Goal: Task Accomplishment & Management: Manage account settings

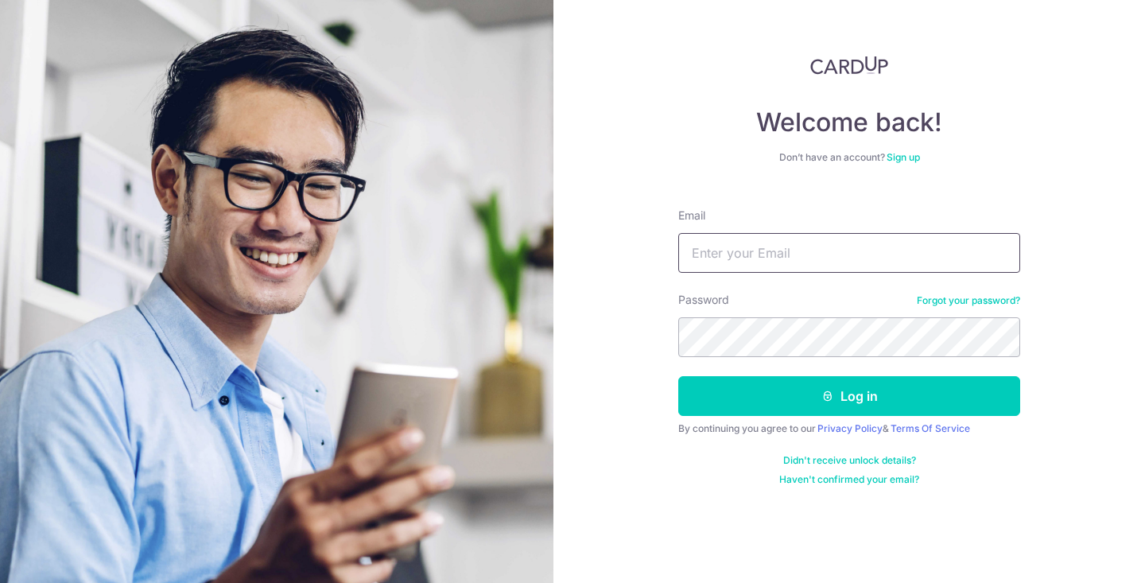
click at [869, 255] on input "Email" at bounding box center [849, 253] width 342 height 40
type input "[PERSON_NAME][EMAIL_ADDRESS][DOMAIN_NAME]"
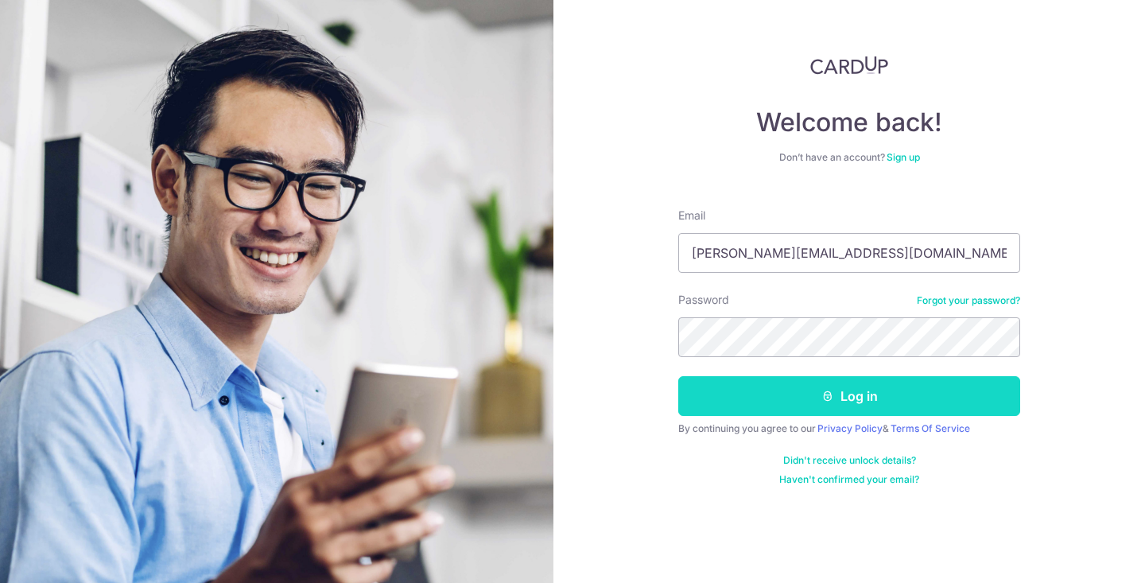
click at [817, 400] on button "Log in" at bounding box center [849, 396] width 342 height 40
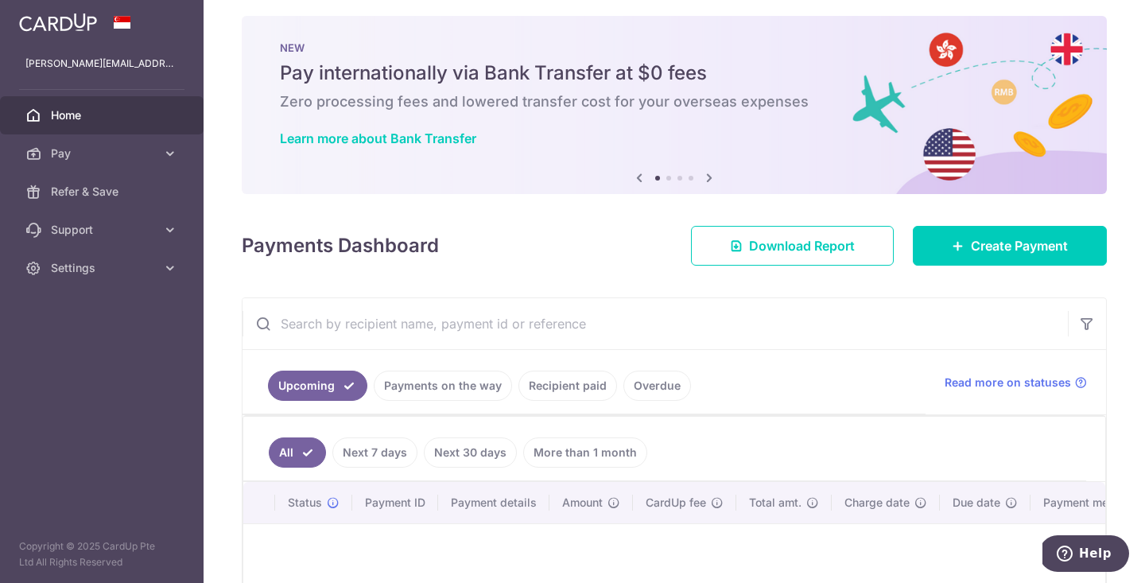
scroll to position [11, 0]
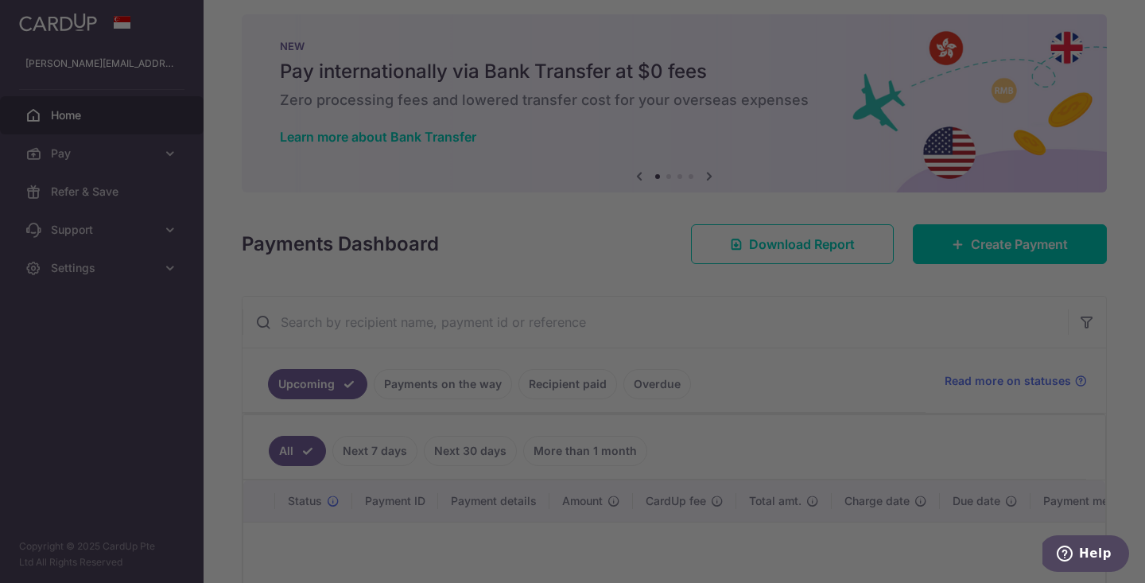
click at [167, 162] on div at bounding box center [578, 294] width 1156 height 588
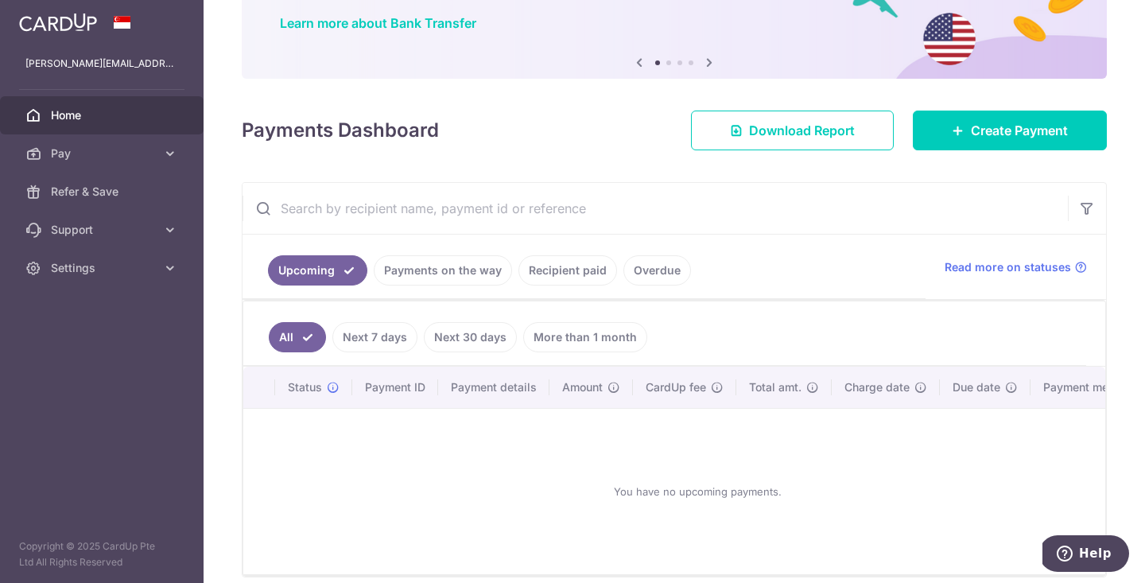
scroll to position [194, 0]
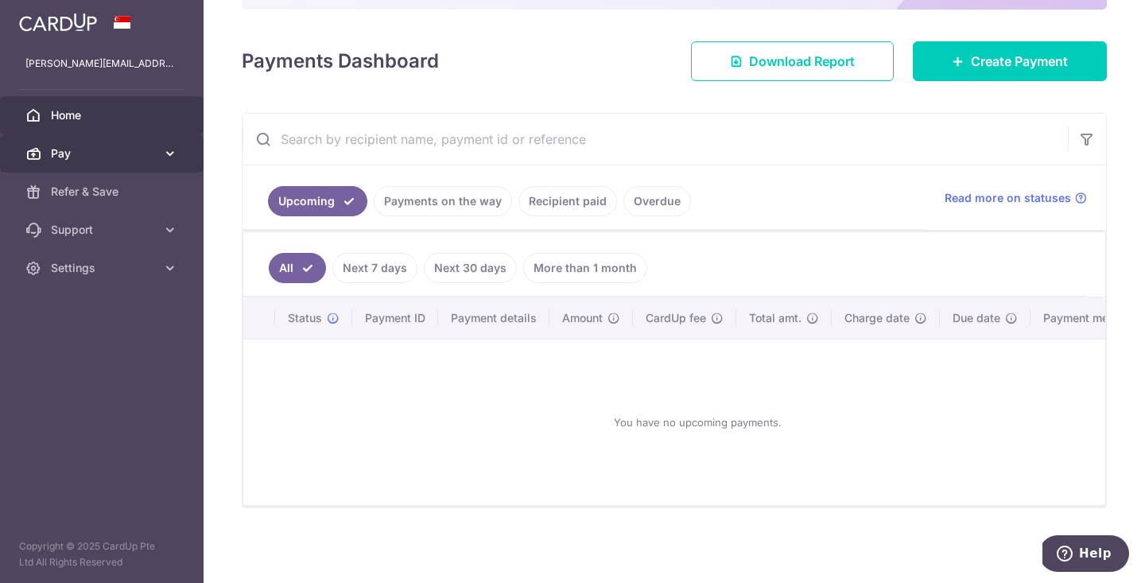
click at [113, 156] on span "Pay" at bounding box center [103, 153] width 105 height 16
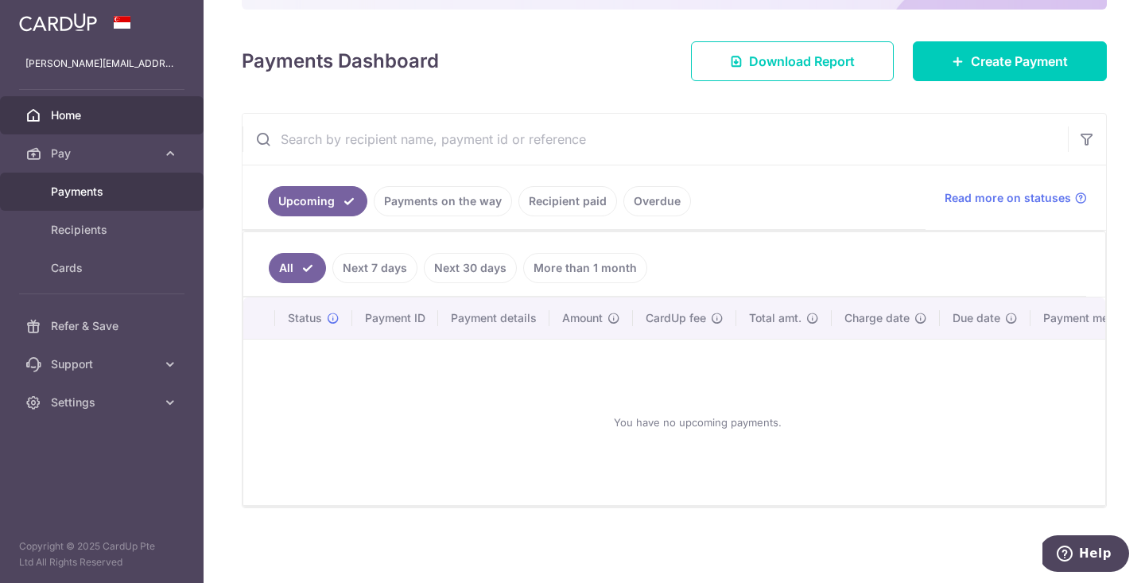
click at [107, 191] on span "Payments" at bounding box center [103, 192] width 105 height 16
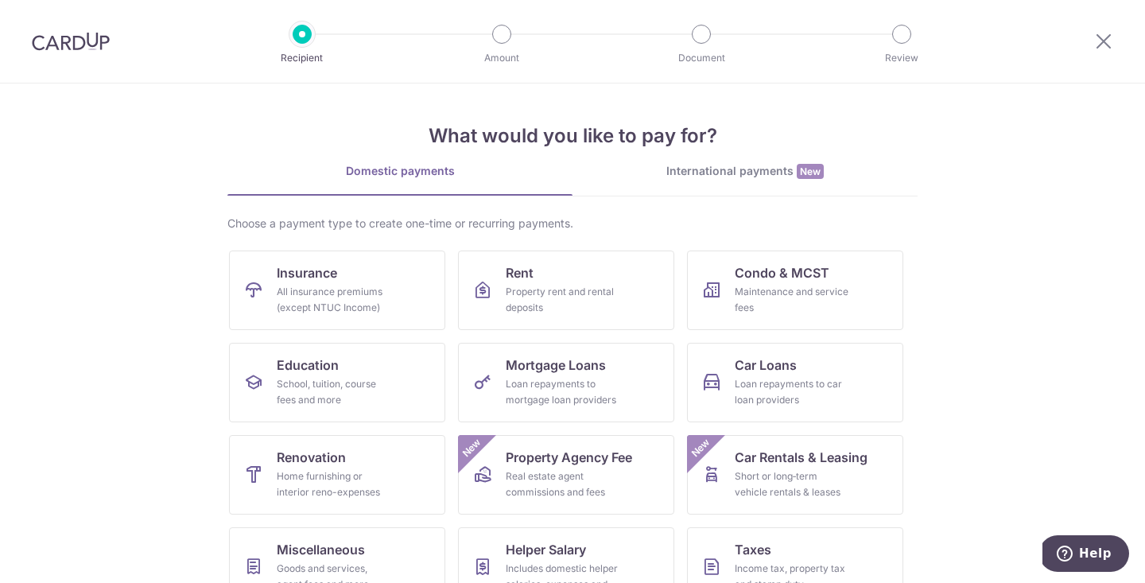
click at [65, 29] on div at bounding box center [70, 41] width 141 height 83
click at [65, 42] on img at bounding box center [71, 41] width 78 height 19
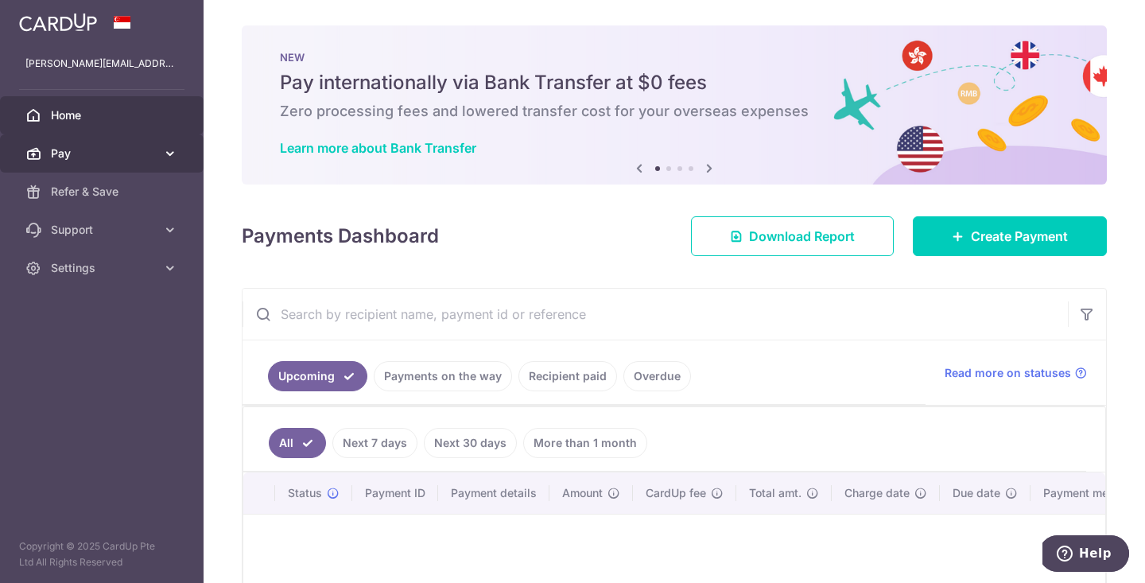
click at [140, 156] on span "Pay" at bounding box center [103, 153] width 105 height 16
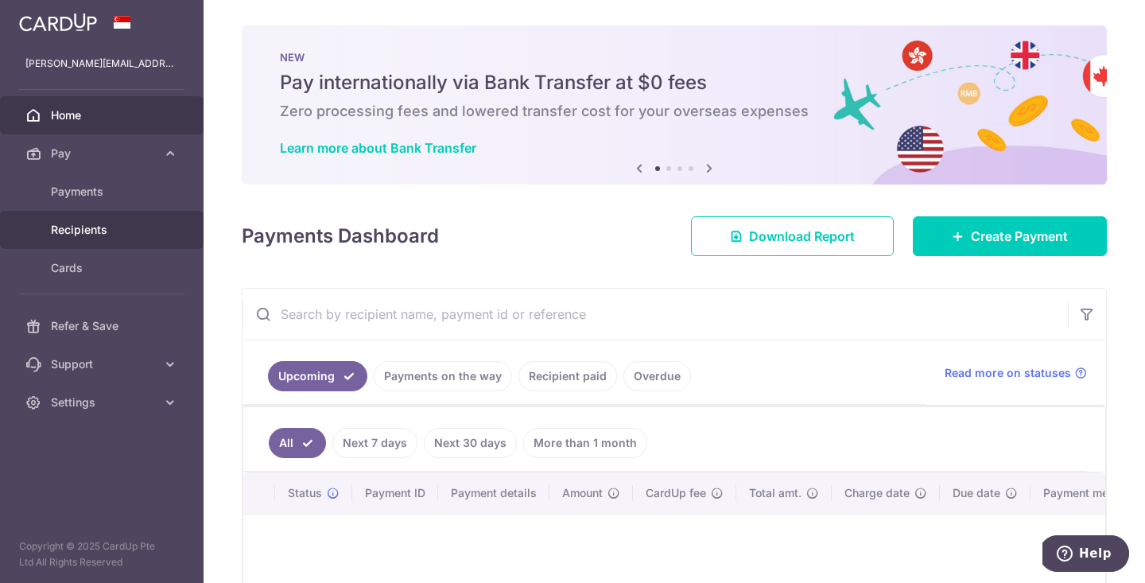
click at [156, 224] on link "Recipients" at bounding box center [101, 230] width 203 height 38
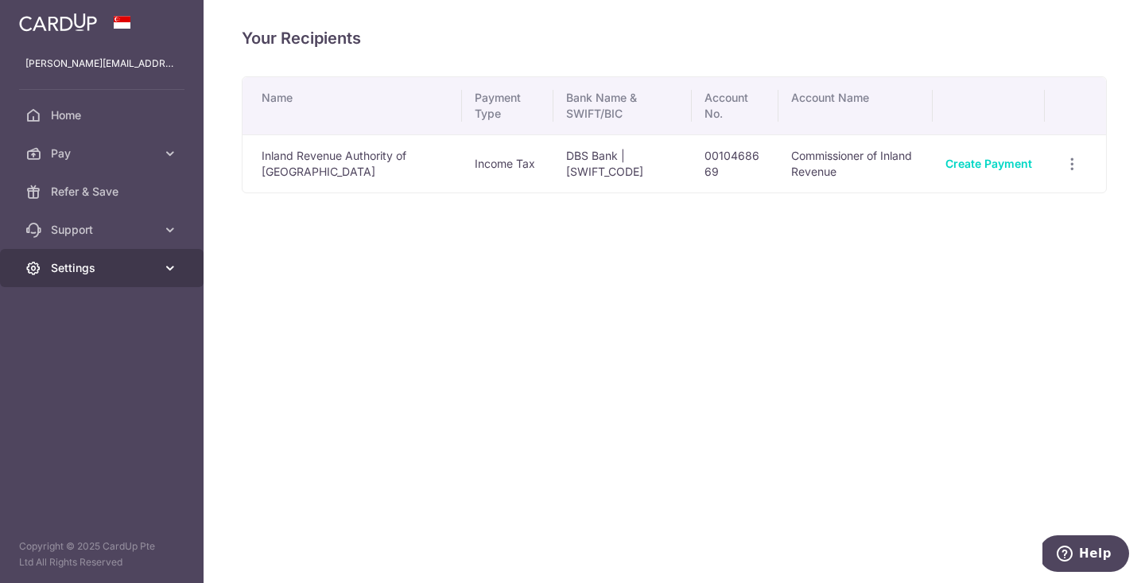
click at [145, 249] on link "Settings" at bounding box center [101, 268] width 203 height 38
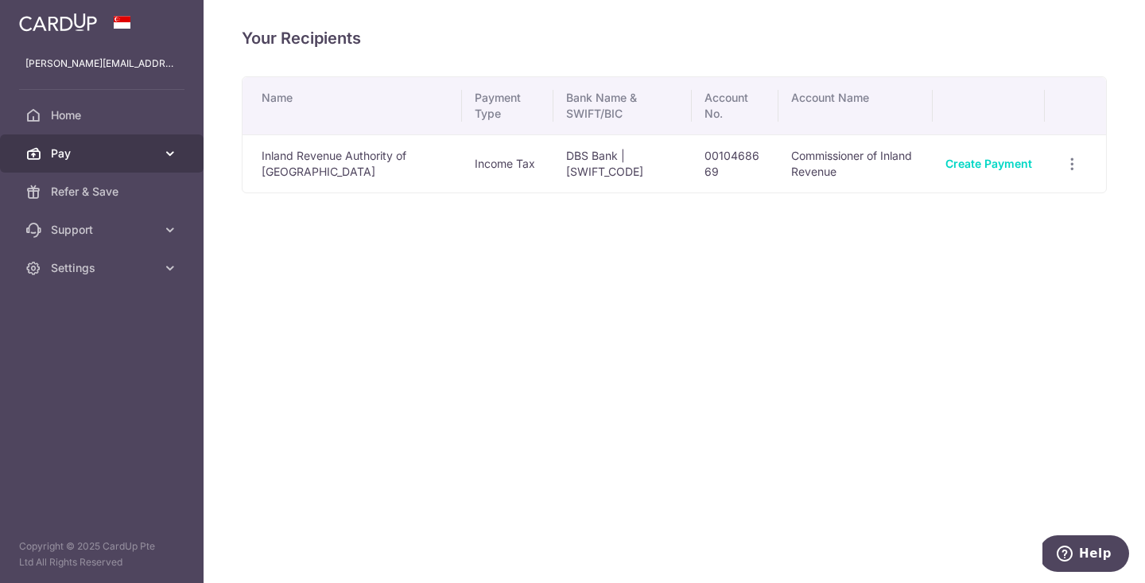
click at [126, 149] on span "Pay" at bounding box center [103, 153] width 105 height 16
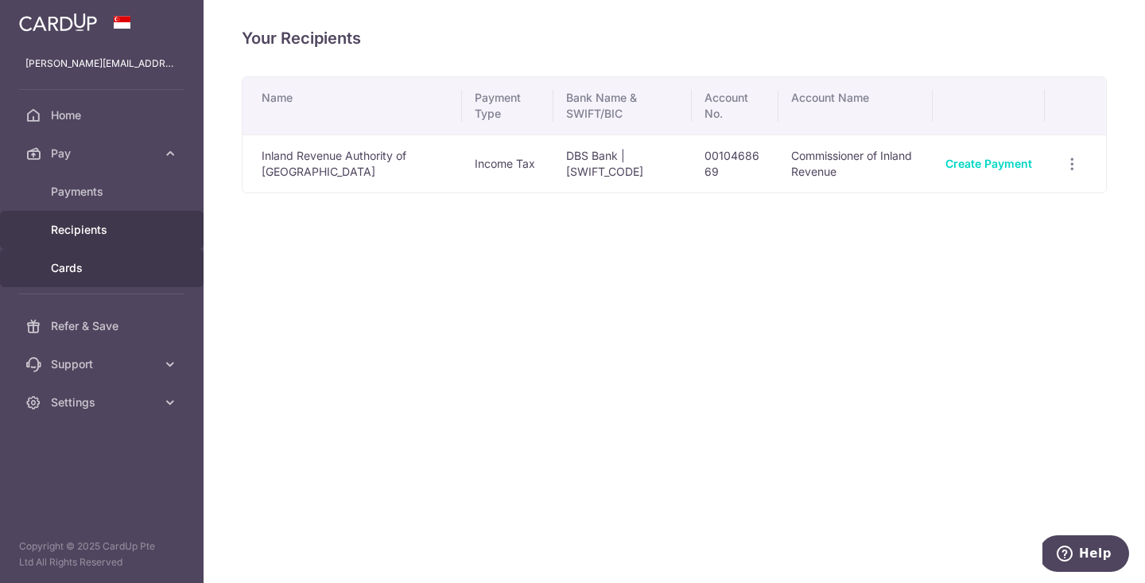
click at [118, 269] on span "Cards" at bounding box center [103, 268] width 105 height 16
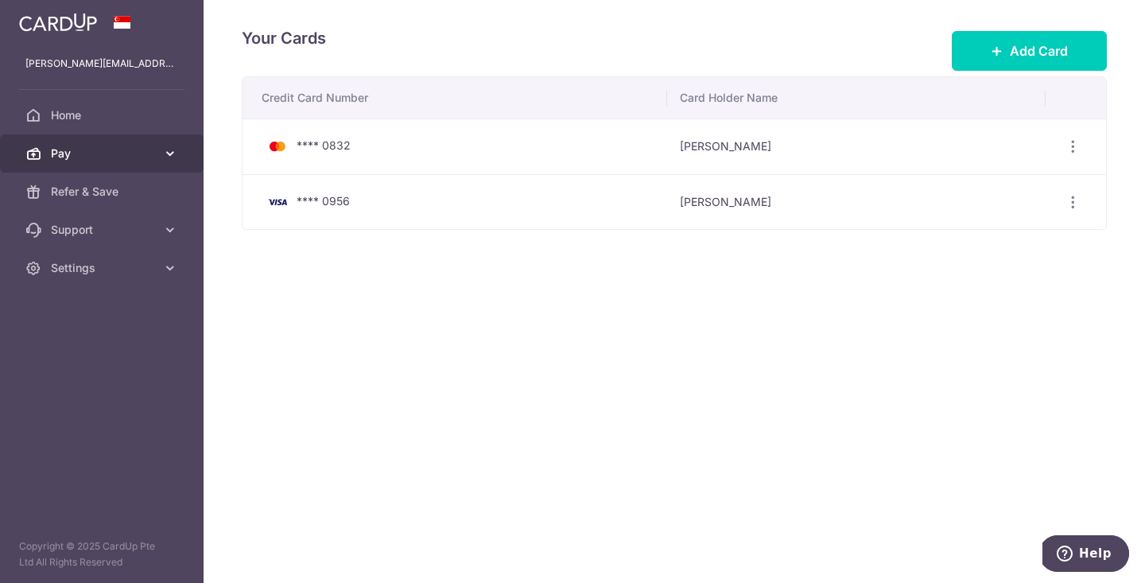
click at [74, 134] on link "Pay" at bounding box center [101, 153] width 203 height 38
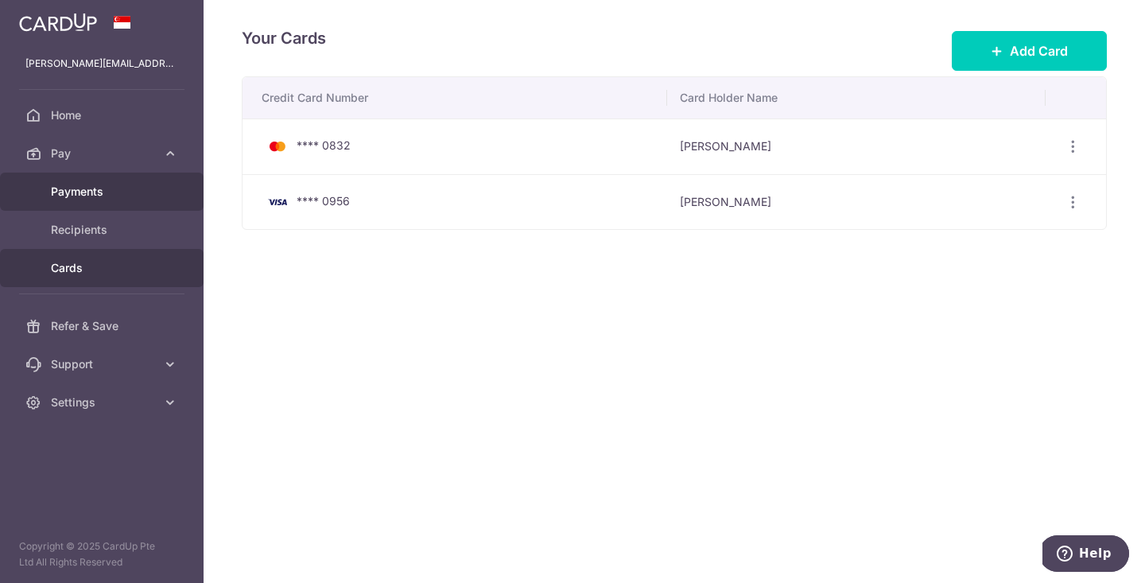
click at [87, 185] on span "Payments" at bounding box center [103, 192] width 105 height 16
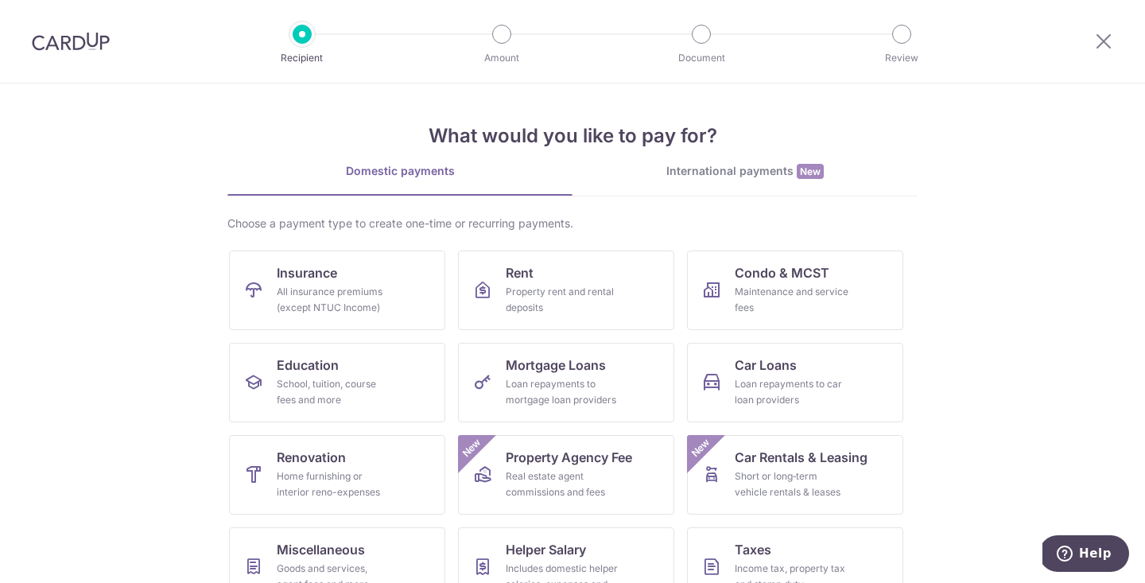
click at [47, 34] on img at bounding box center [71, 41] width 78 height 19
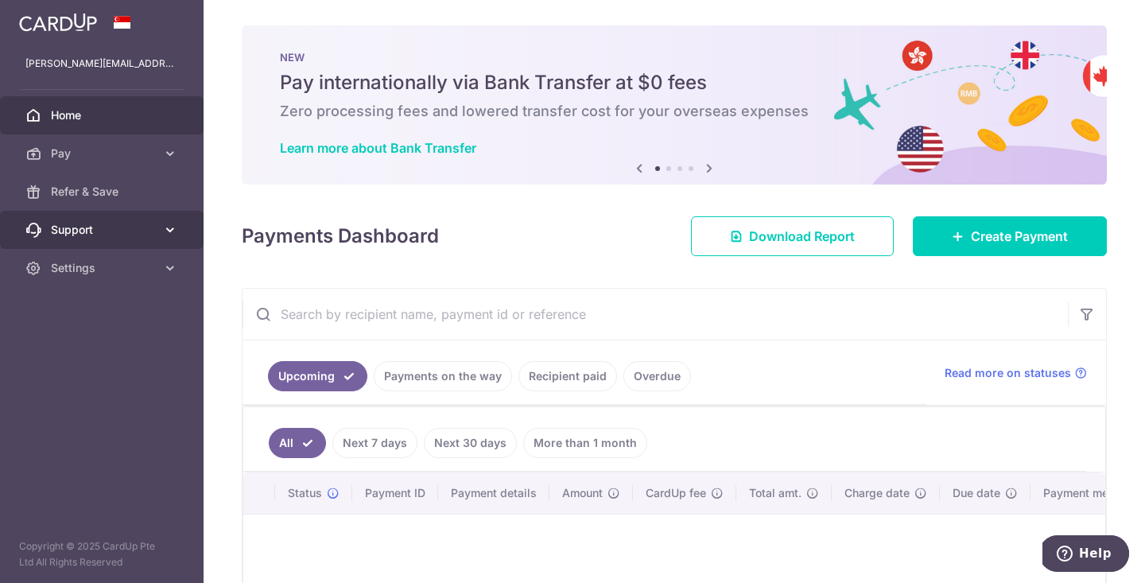
click at [112, 226] on span "Support" at bounding box center [103, 230] width 105 height 16
click at [120, 289] on aside "[PERSON_NAME][EMAIL_ADDRESS][DOMAIN_NAME] Home Pay Payments Recipients Cards Re…" at bounding box center [101, 291] width 203 height 583
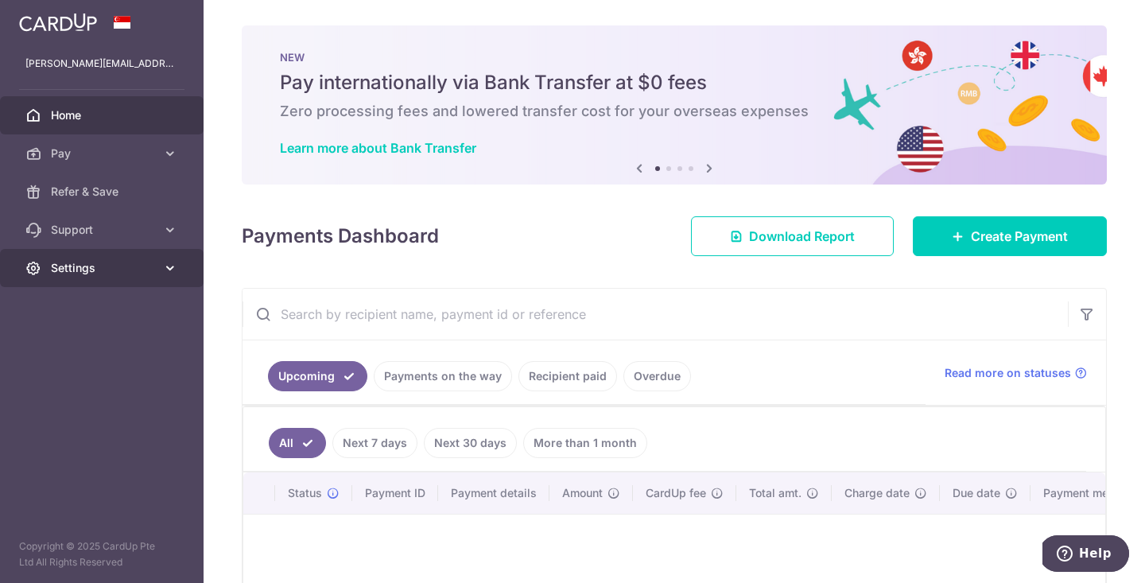
click at [120, 285] on link "Settings" at bounding box center [101, 268] width 203 height 38
click at [791, 255] on link "Download Report" at bounding box center [792, 236] width 203 height 40
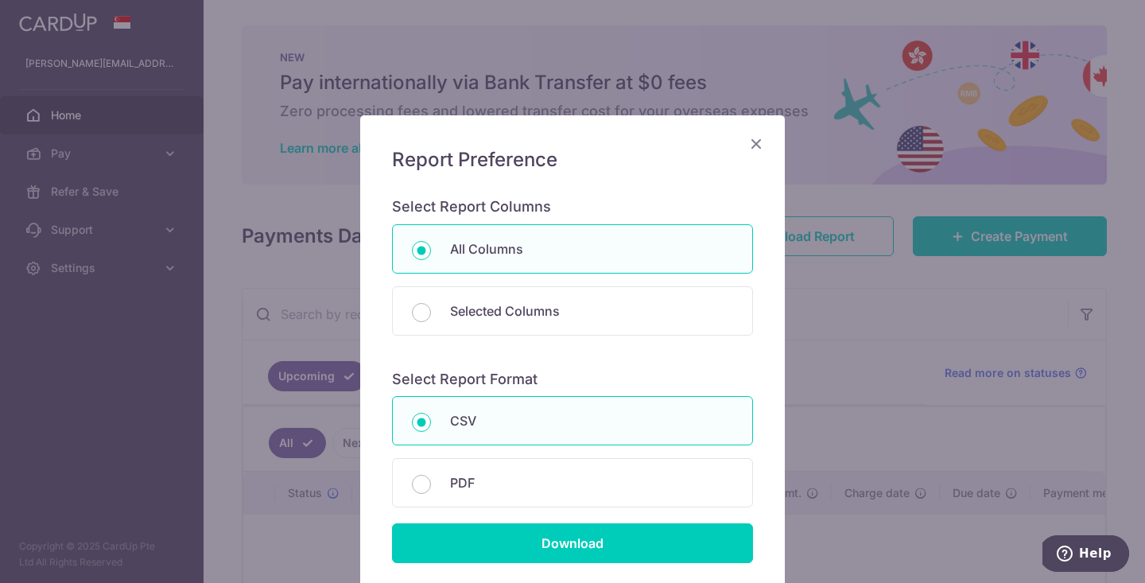
click at [791, 255] on div "Report Preference Select Report Columns All Columns Selected Columns Payment Id…" at bounding box center [572, 291] width 1145 height 583
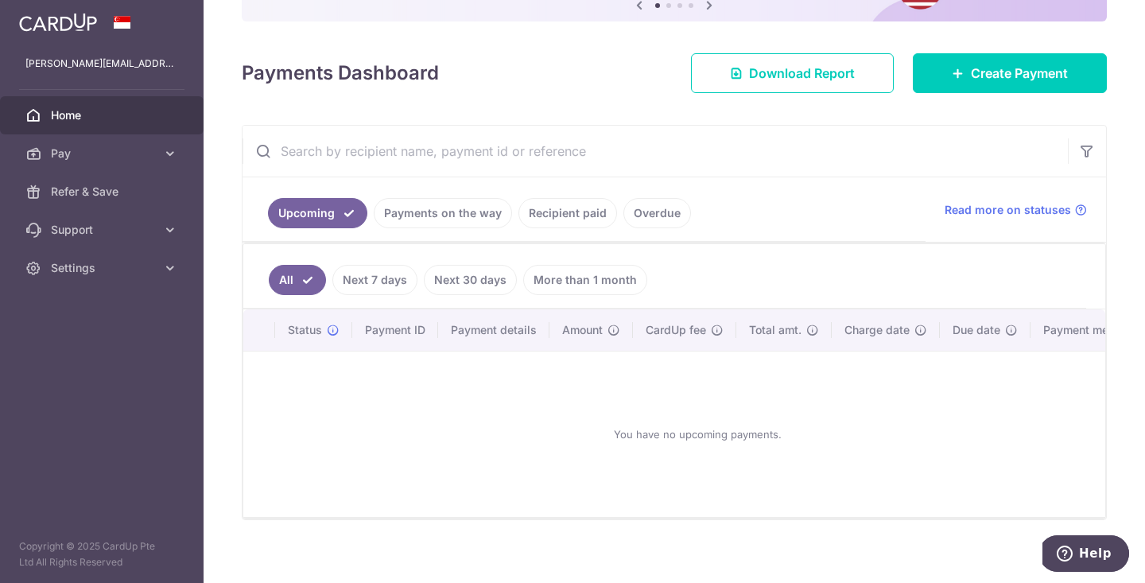
click at [440, 215] on link "Payments on the way" at bounding box center [443, 213] width 138 height 30
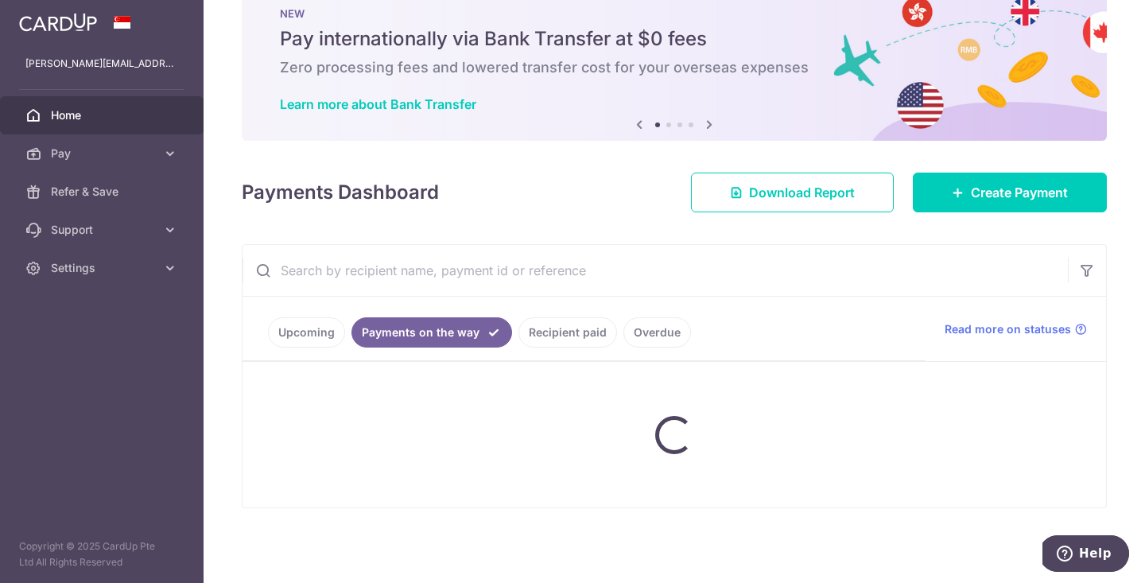
scroll to position [107, 0]
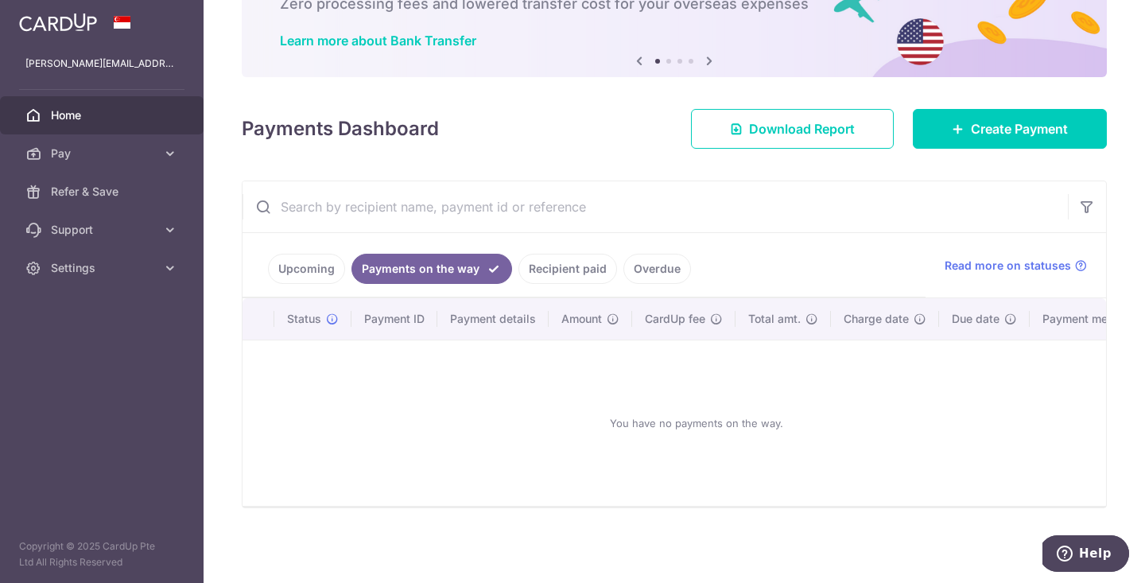
click at [576, 279] on link "Recipient paid" at bounding box center [567, 269] width 99 height 30
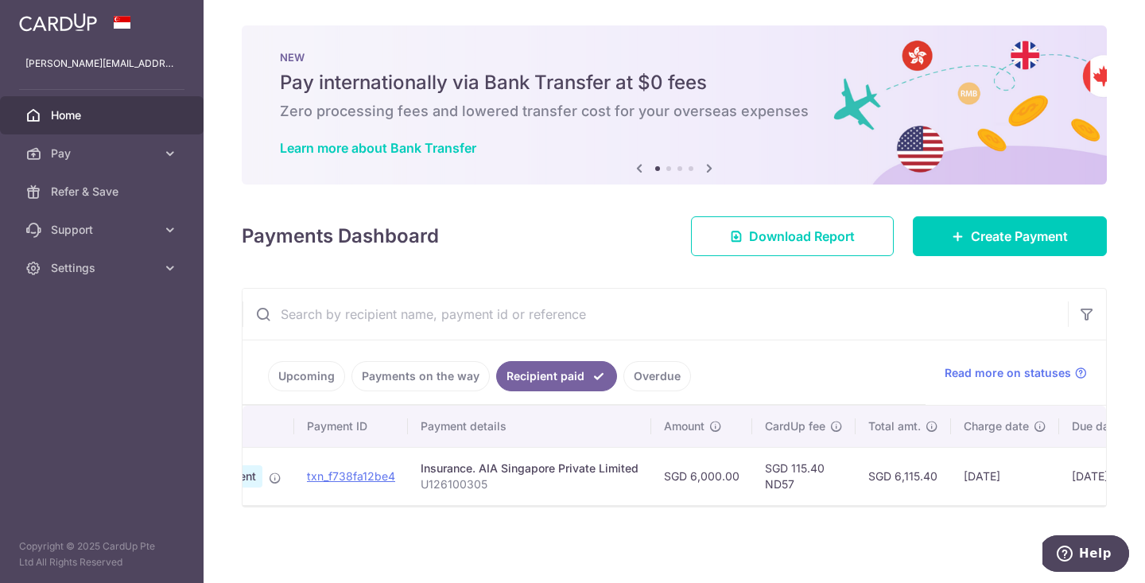
scroll to position [0, 265]
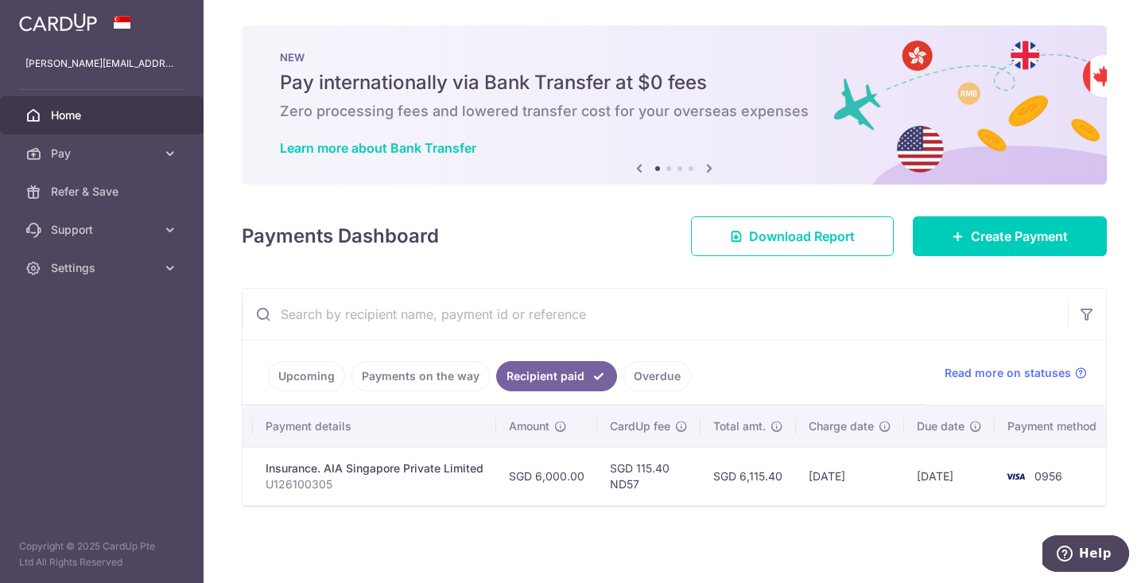
click at [705, 169] on icon at bounding box center [708, 168] width 19 height 20
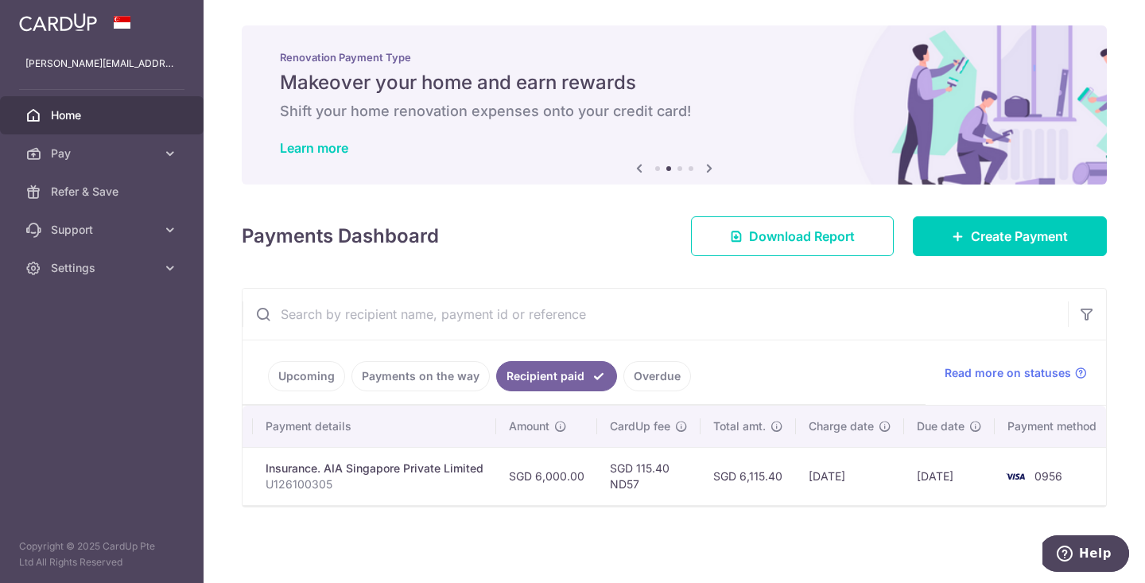
click at [705, 169] on icon at bounding box center [708, 168] width 19 height 20
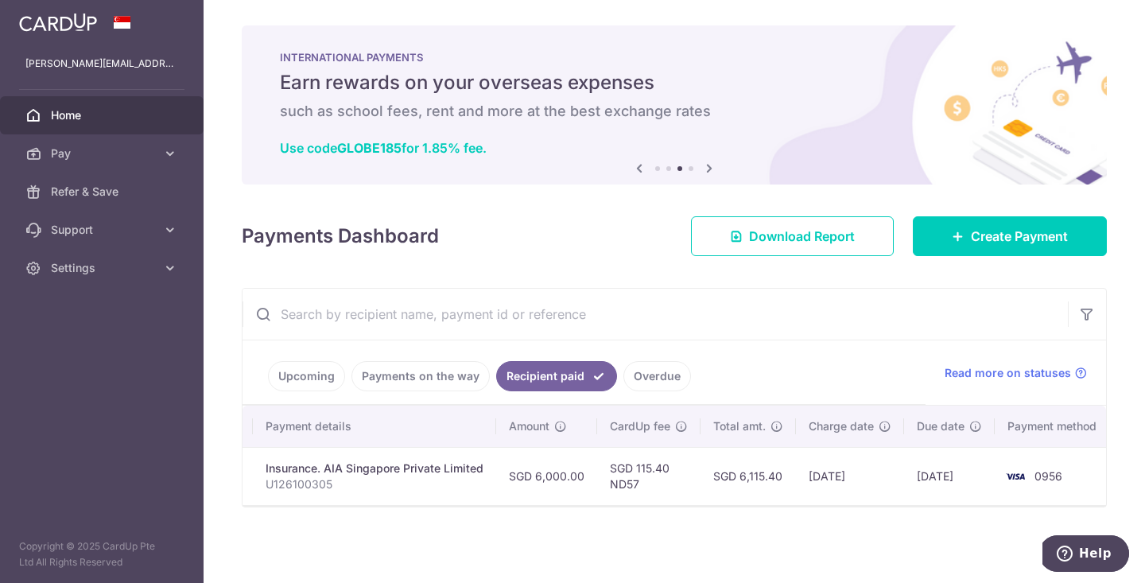
click at [705, 169] on icon at bounding box center [708, 168] width 19 height 20
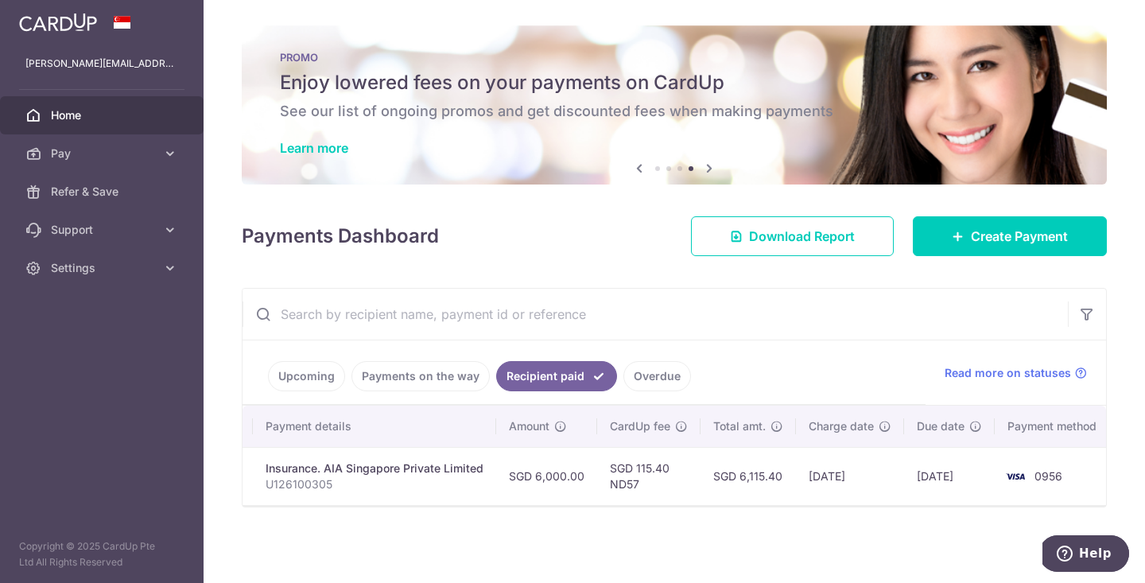
click at [705, 169] on icon at bounding box center [708, 168] width 19 height 20
